Goal: Task Accomplishment & Management: Use online tool/utility

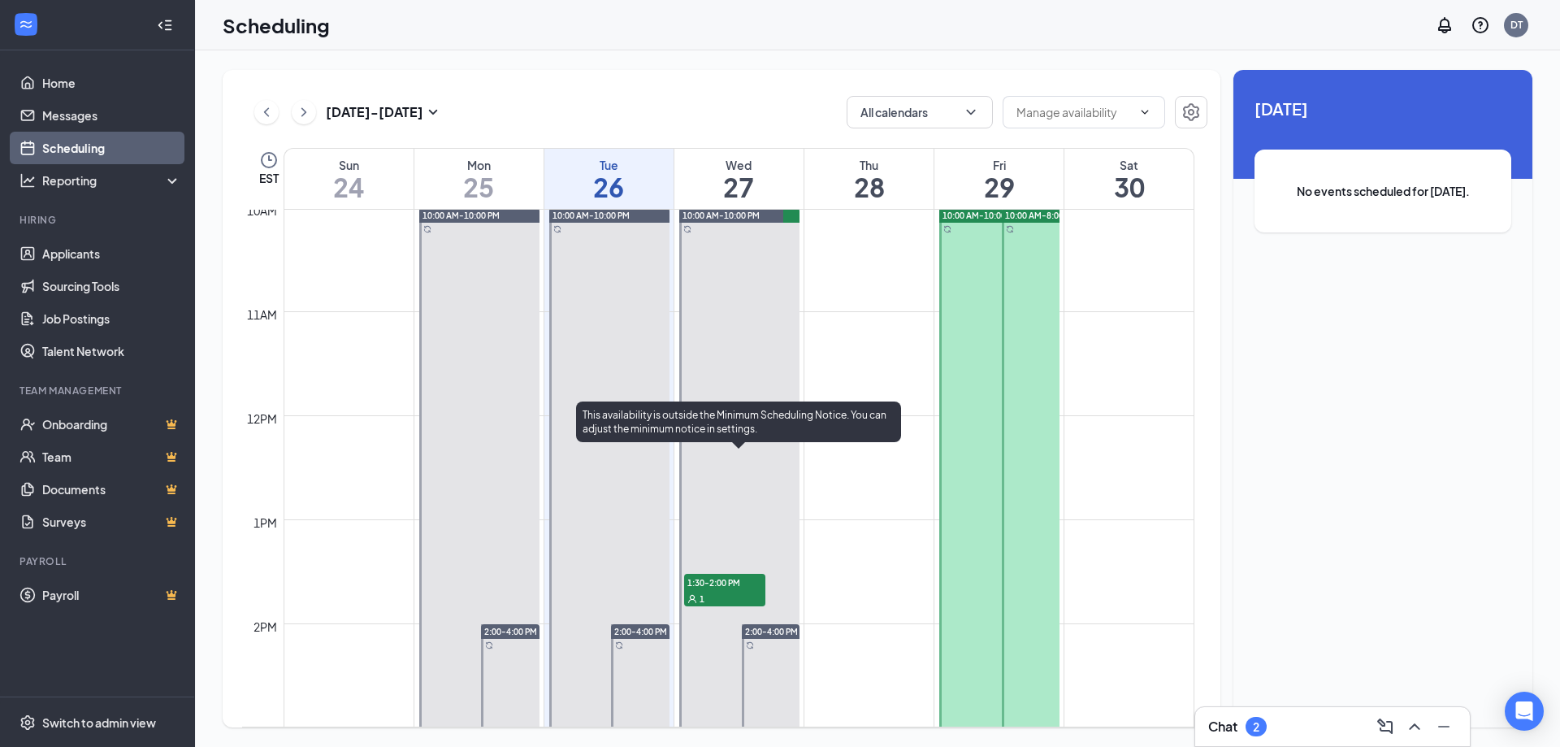
scroll to position [1124, 0]
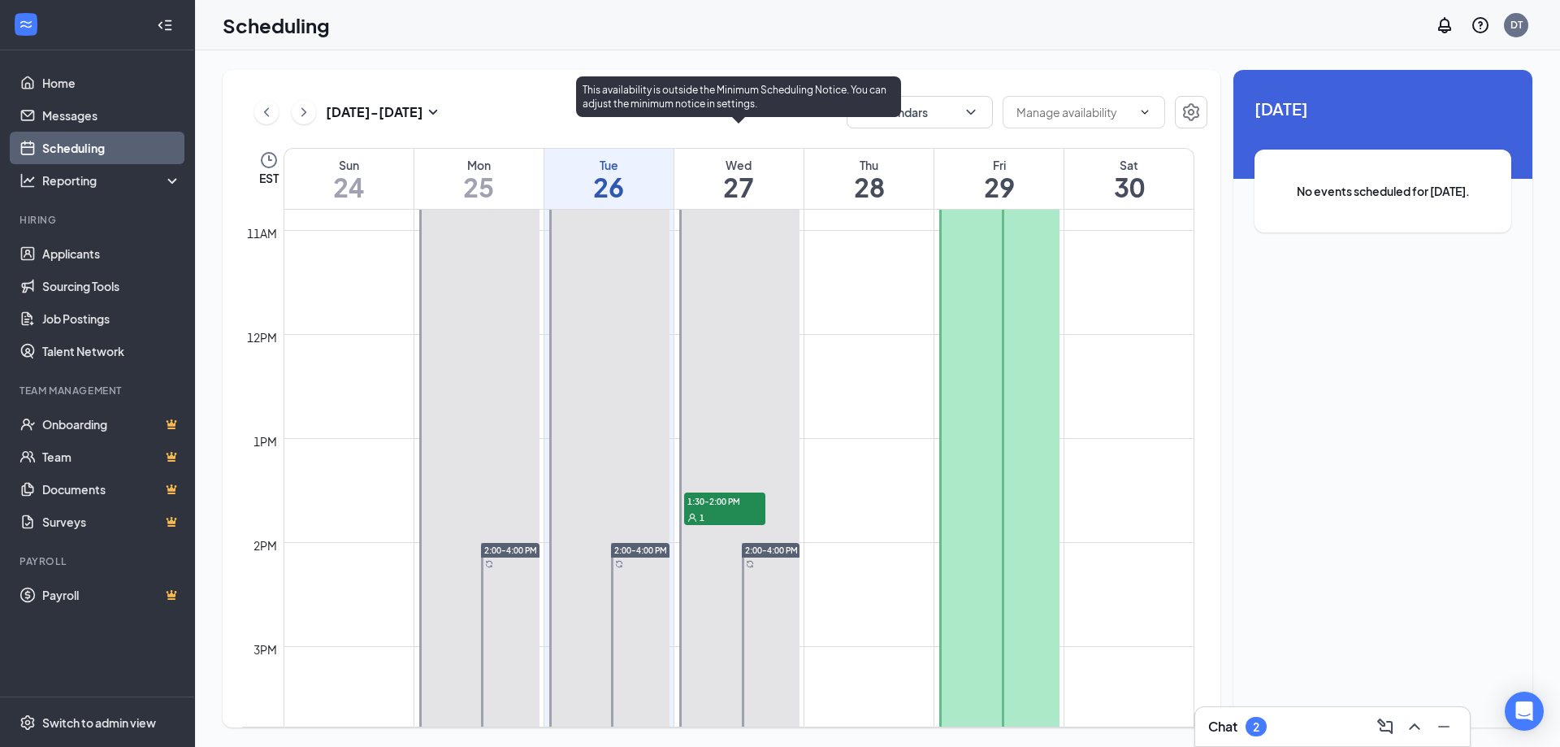
click at [723, 505] on span "1:30-2:00 PM" at bounding box center [724, 500] width 81 height 16
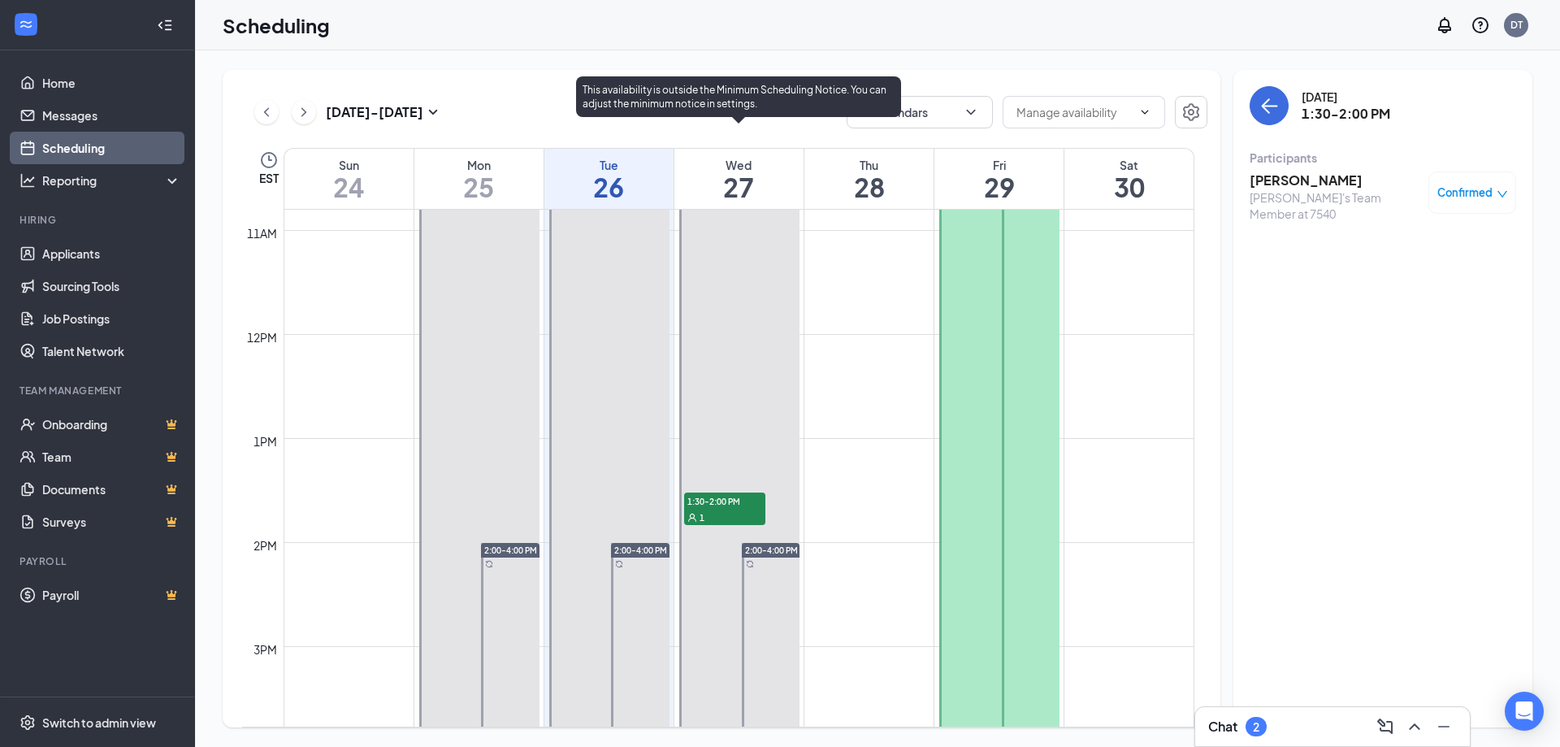
click at [700, 501] on span "1:30-2:00 PM" at bounding box center [724, 500] width 81 height 16
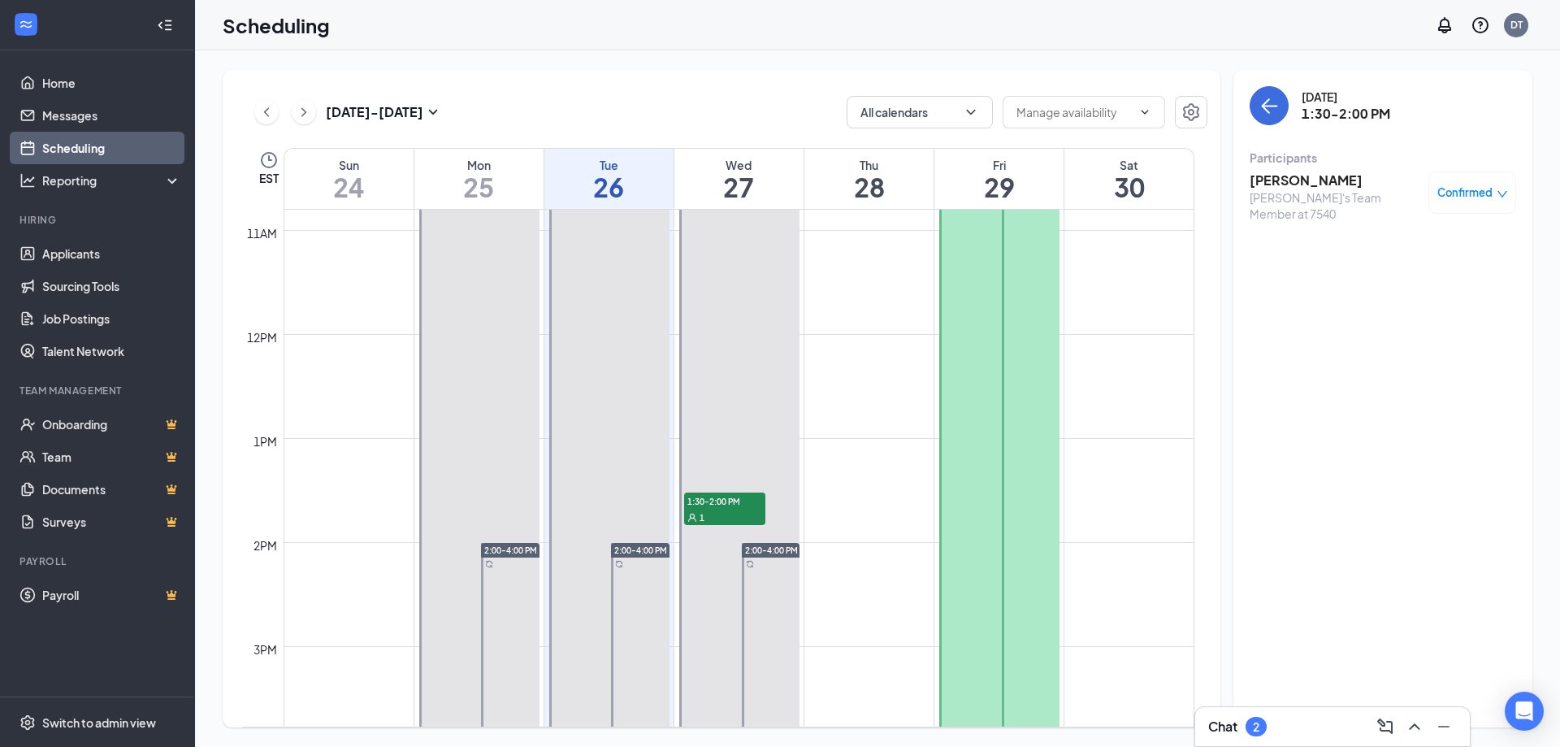
click at [1477, 194] on span "Confirmed" at bounding box center [1465, 192] width 55 height 16
click at [1443, 418] on div "Wednesday, Aug 27 1:30-2:00 PM Participants alayna spencer Arby's Team Member a…" at bounding box center [1383, 398] width 299 height 657
click at [1272, 174] on h3 "[PERSON_NAME]" at bounding box center [1335, 180] width 171 height 18
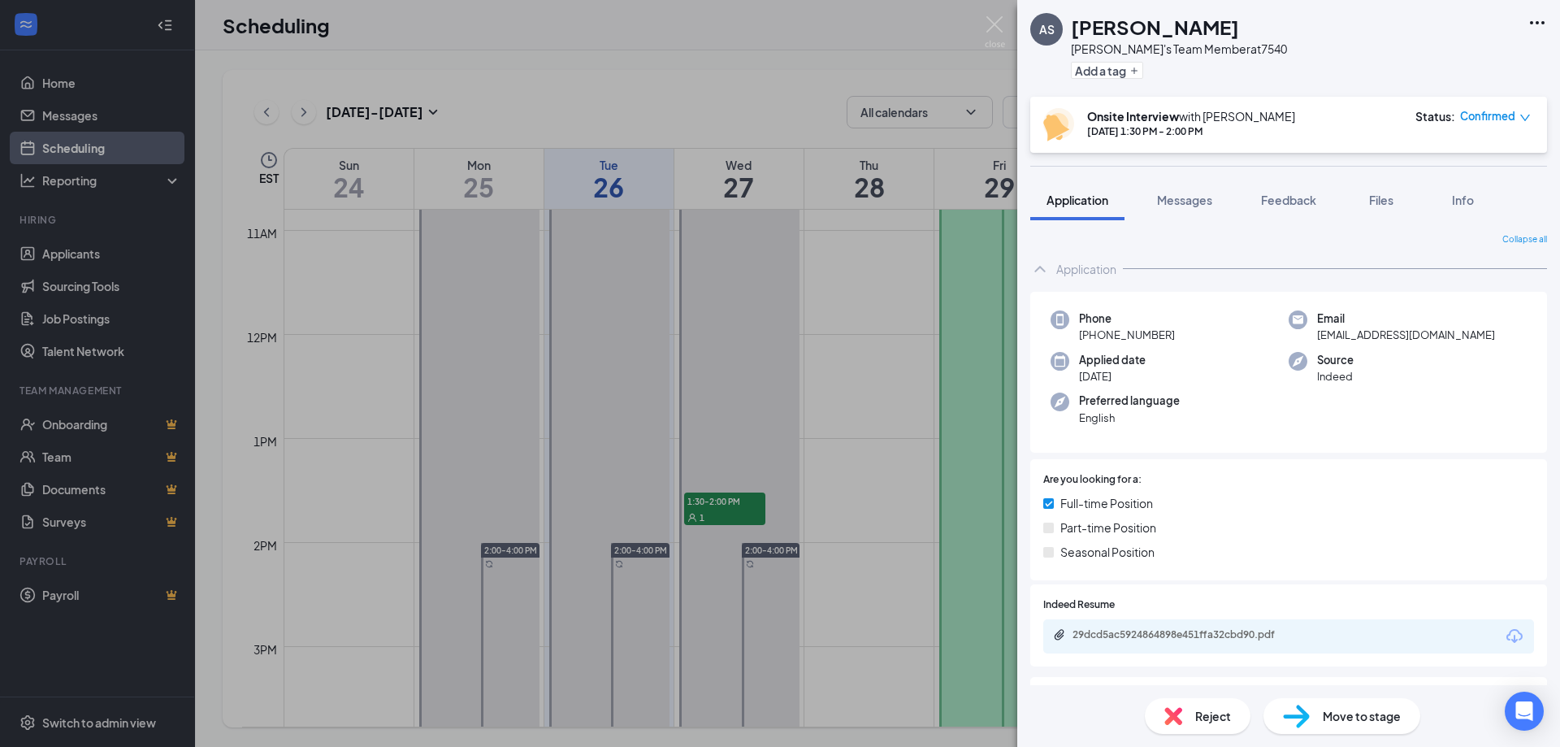
click at [1531, 25] on icon "Ellipses" at bounding box center [1538, 23] width 20 height 20
click at [1456, 58] on link "View full application" at bounding box center [1450, 60] width 176 height 16
